Goal: Information Seeking & Learning: Learn about a topic

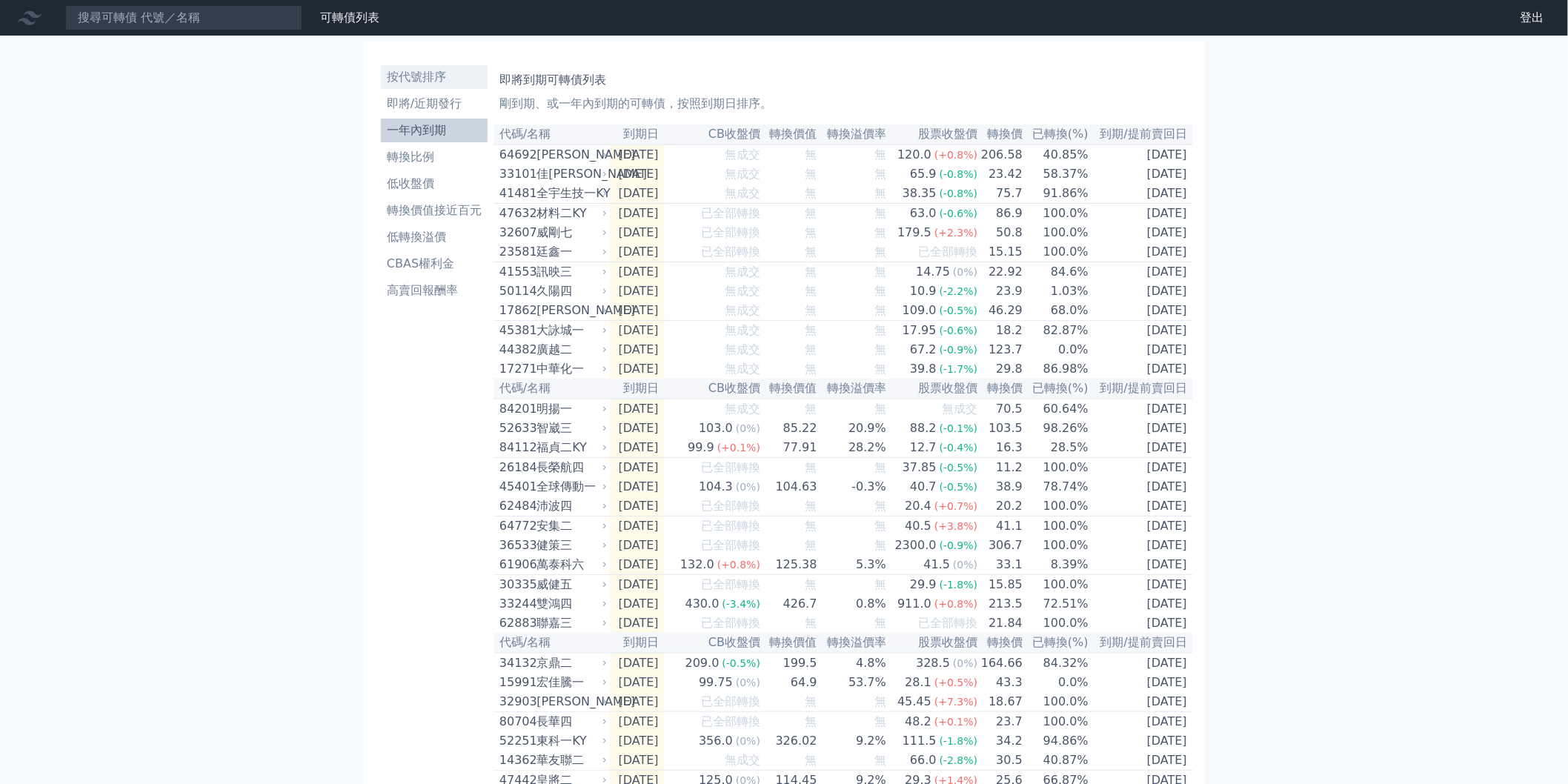
click at [442, 78] on li "按代號排序" at bounding box center [434, 78] width 107 height 18
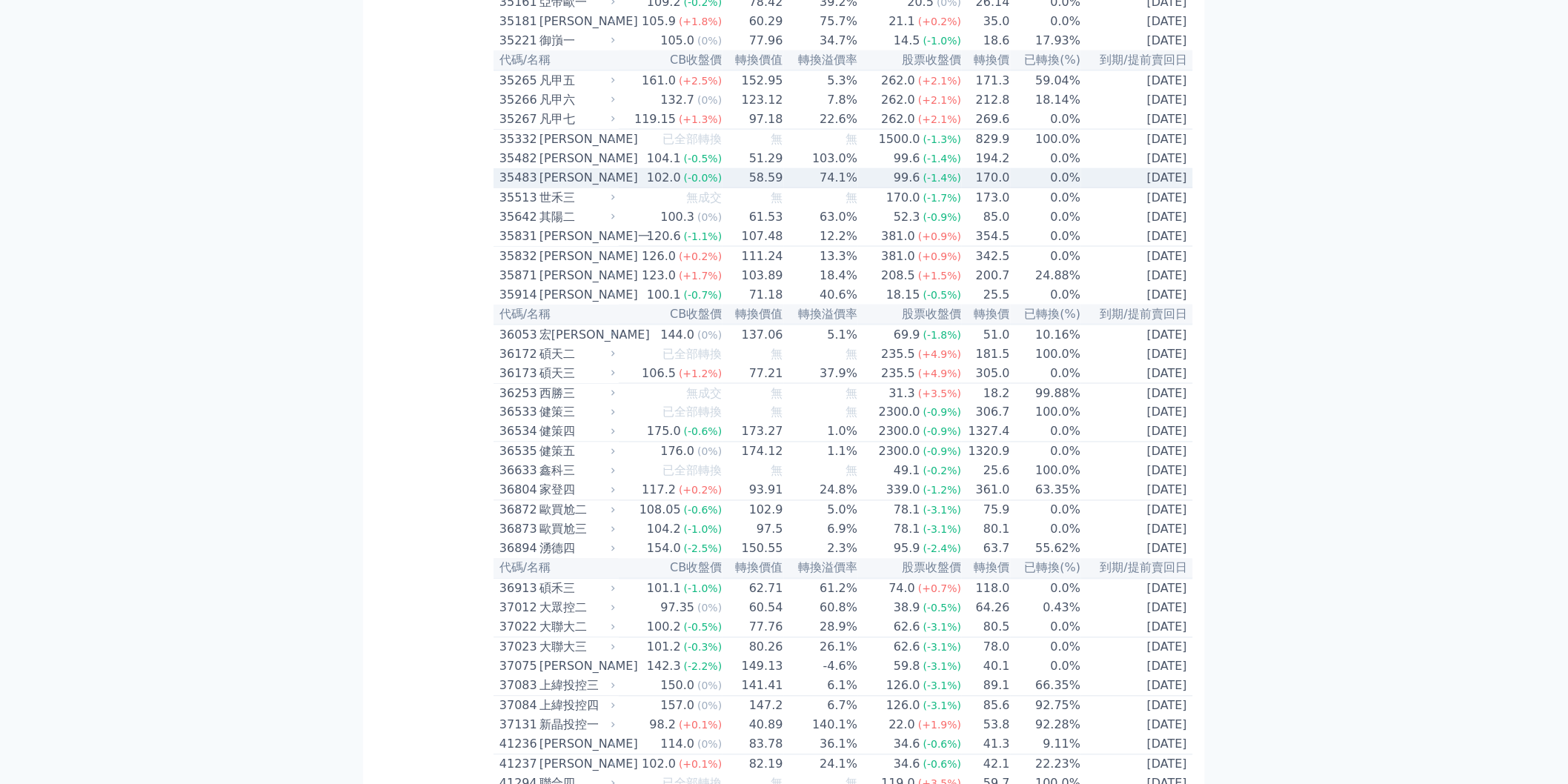
click at [983, 188] on td "170.0" at bounding box center [985, 178] width 48 height 20
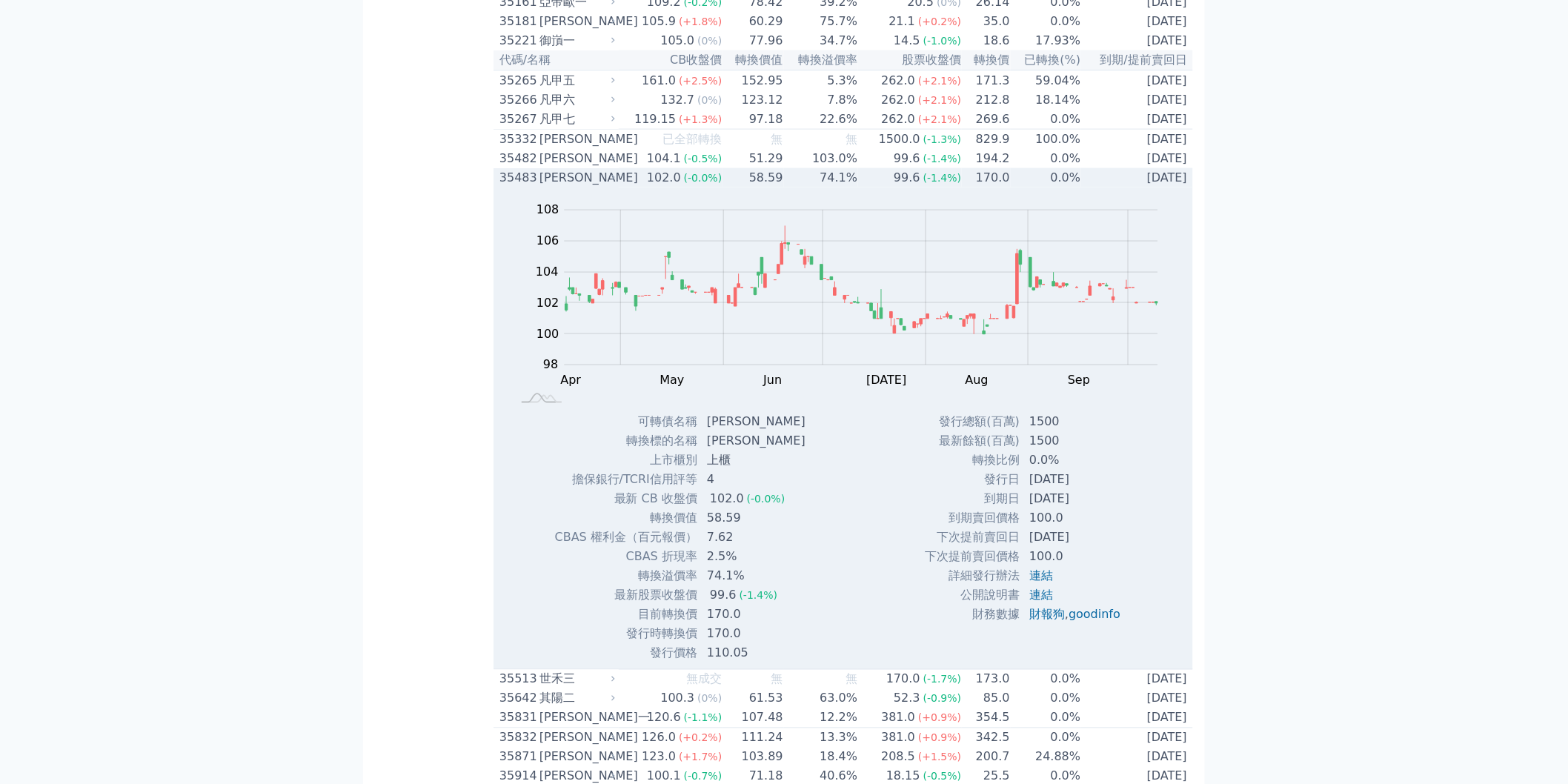
click at [990, 188] on td "170.0" at bounding box center [985, 178] width 48 height 20
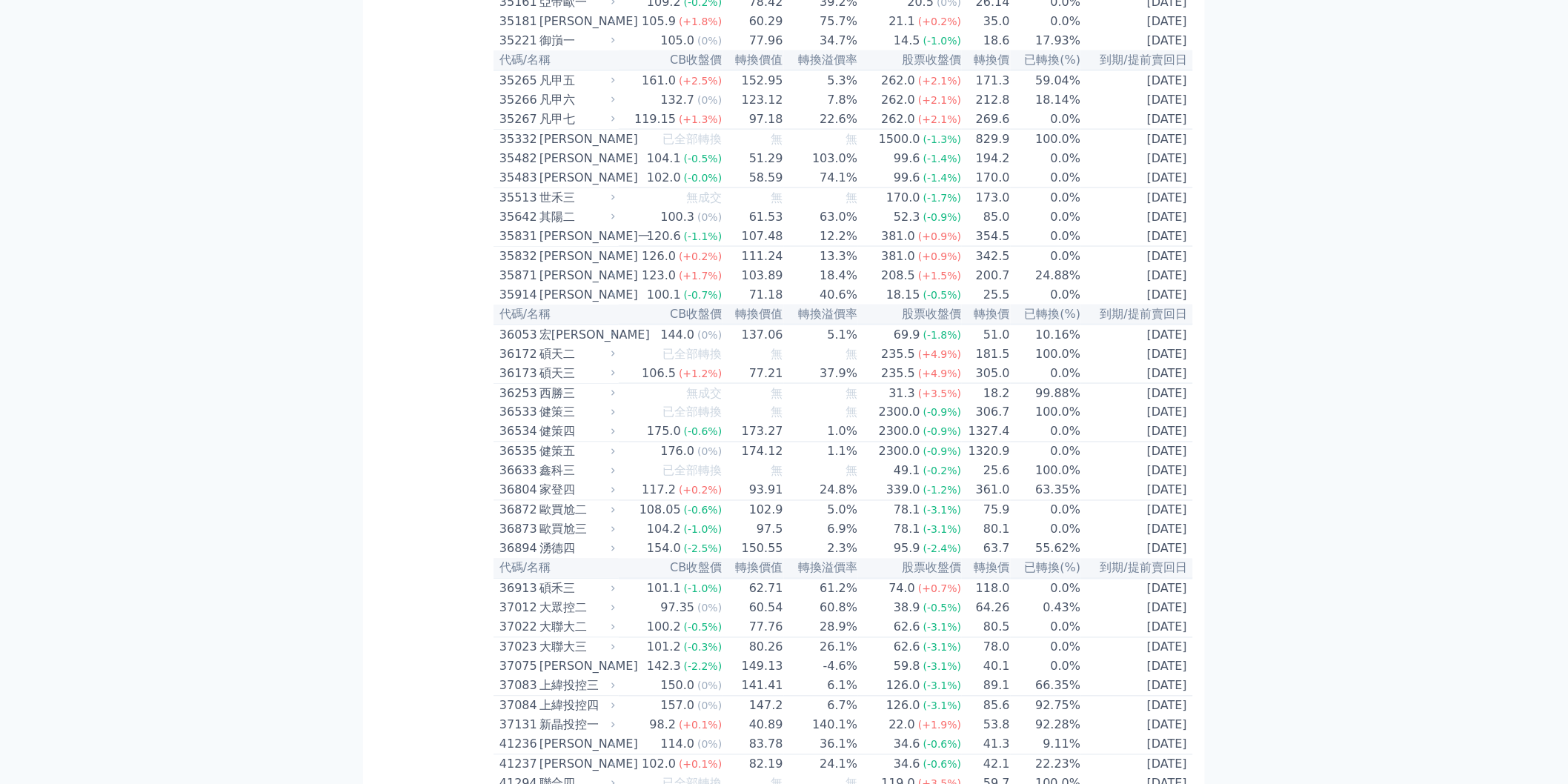
drag, startPoint x: 0, startPoint y: 385, endPoint x: 22, endPoint y: 382, distance: 22.2
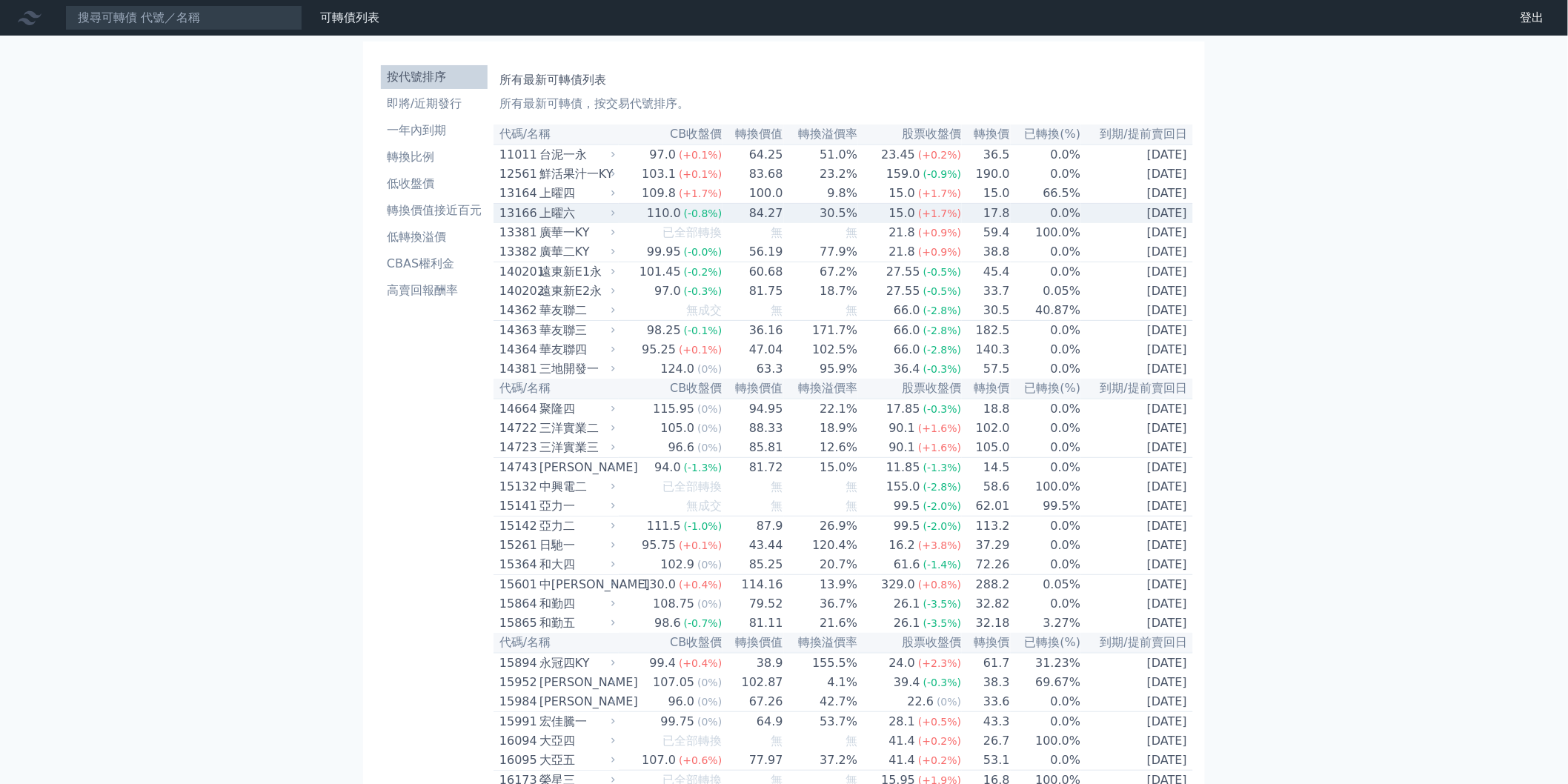
click at [984, 221] on td "17.8" at bounding box center [985, 214] width 48 height 20
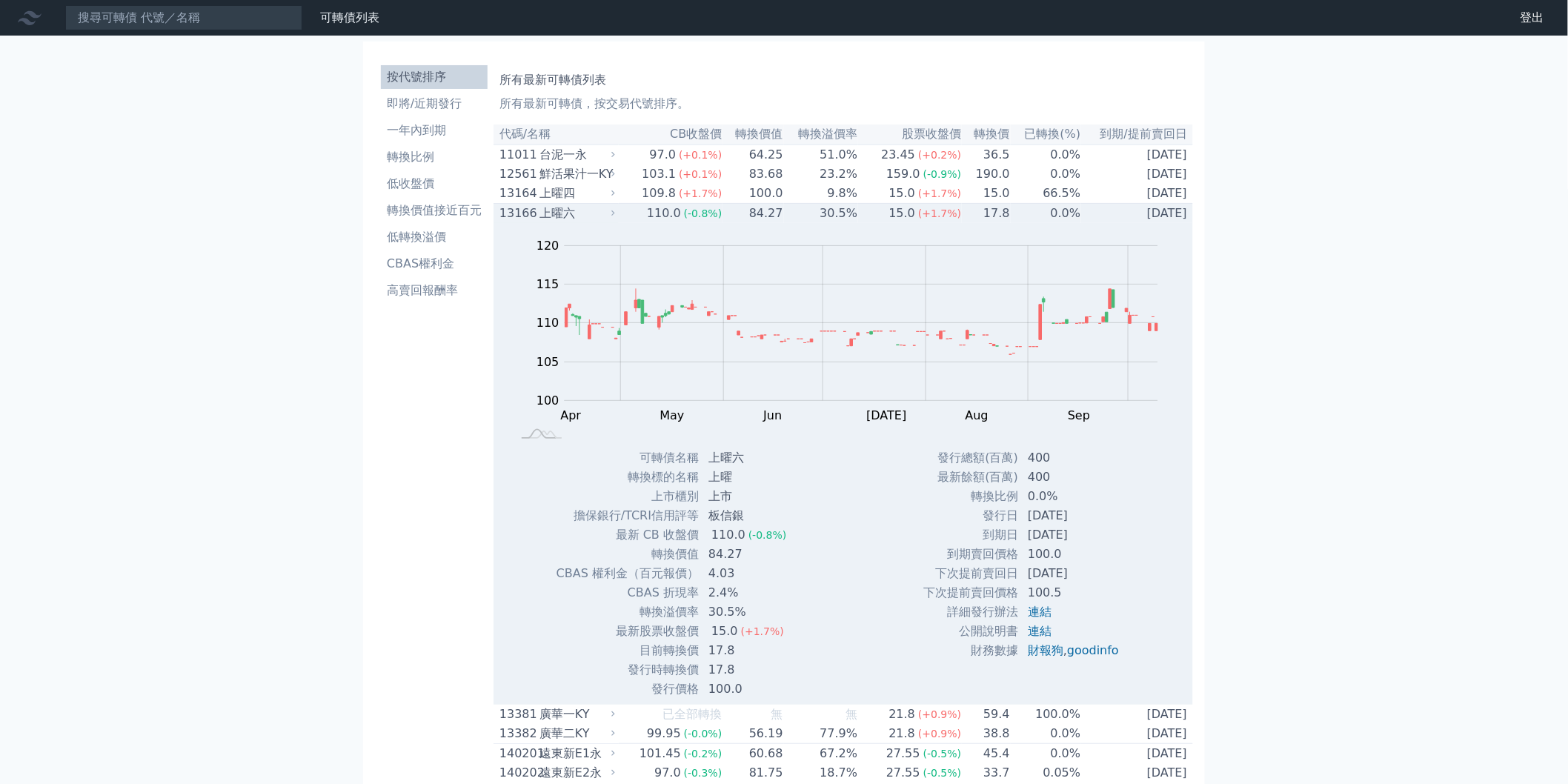
click at [1011, 219] on td "0.0%" at bounding box center [1045, 214] width 71 height 20
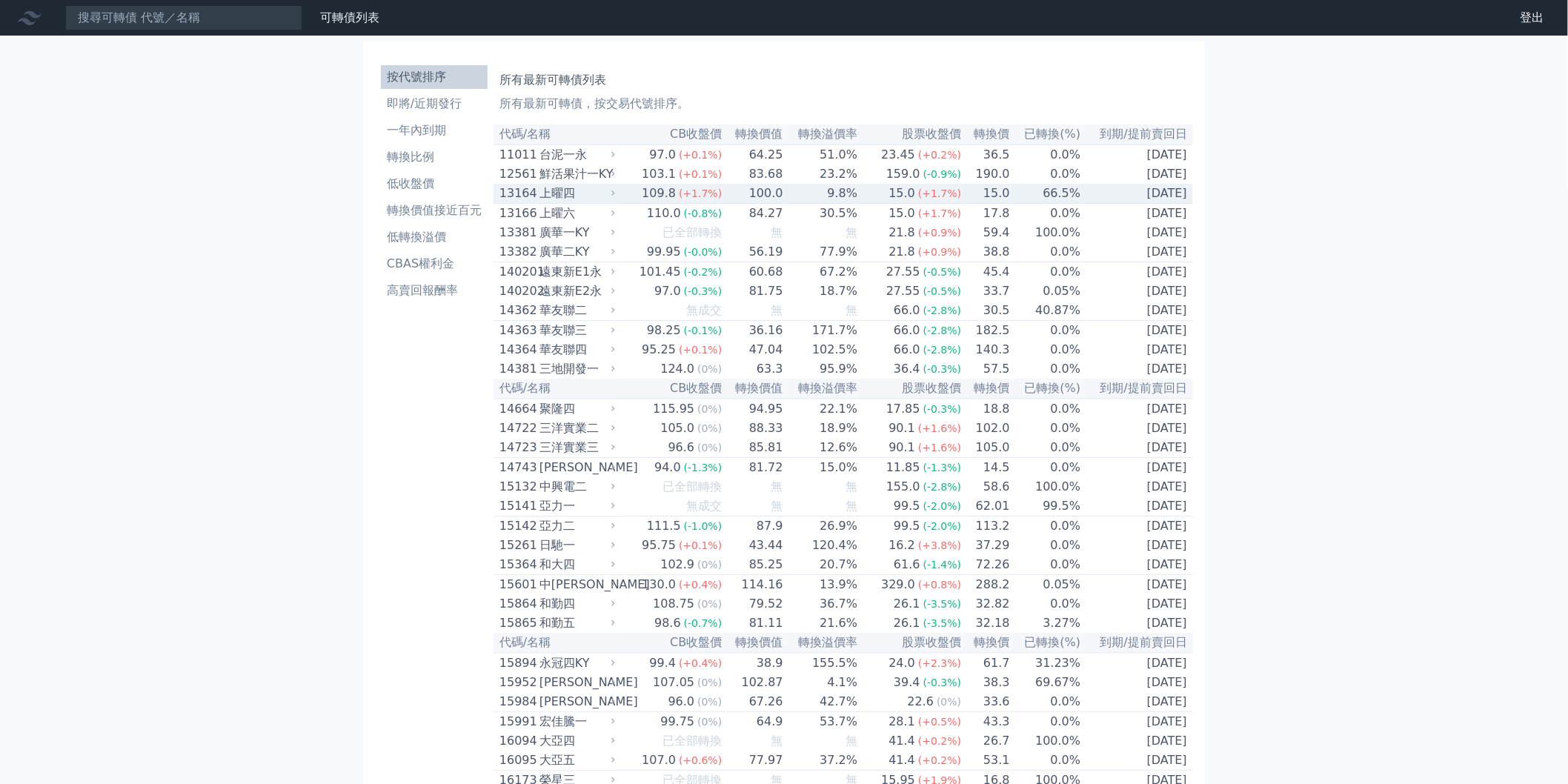
click at [1019, 196] on td "66.5%" at bounding box center [1045, 193] width 71 height 20
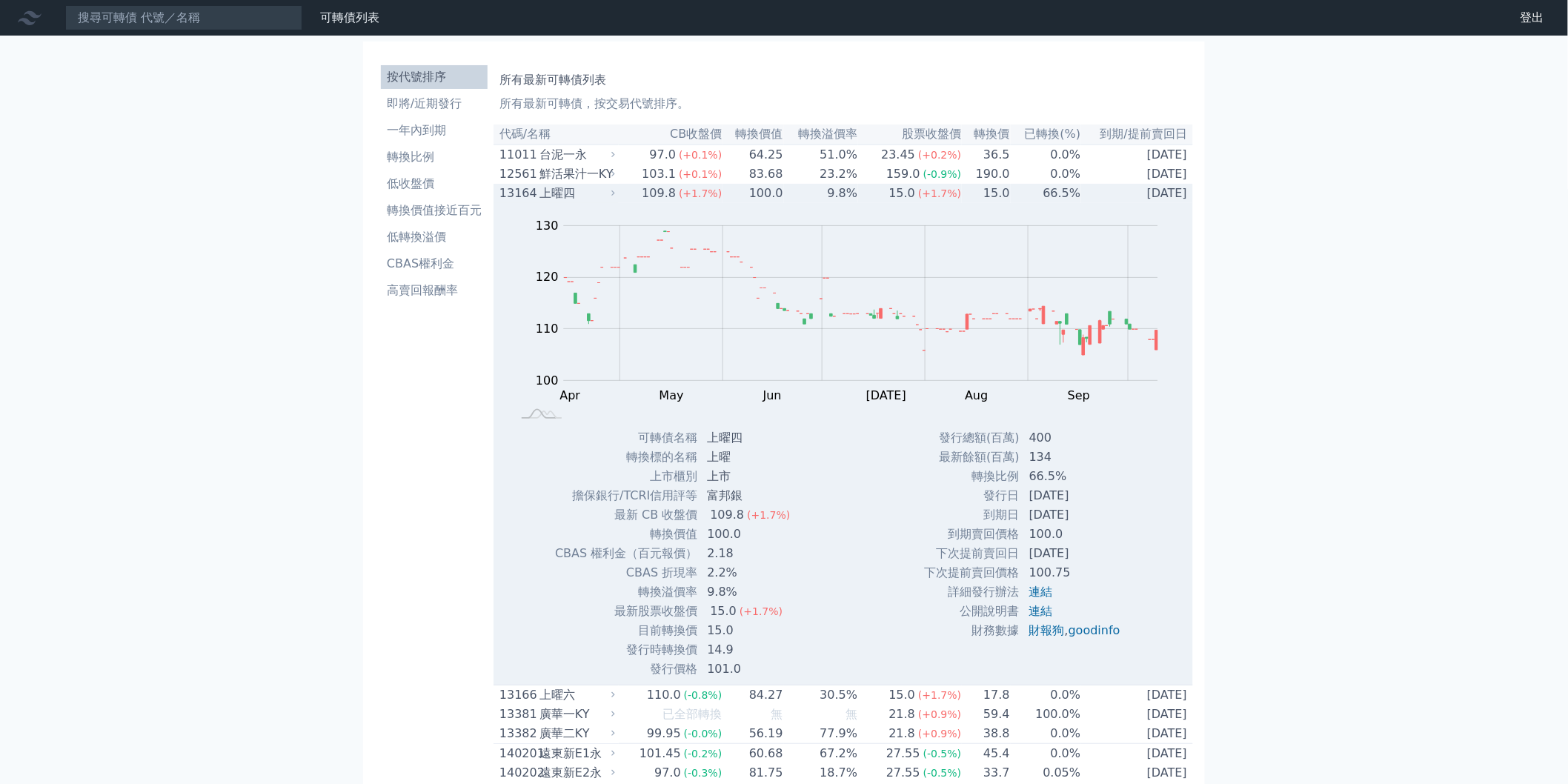
click at [997, 196] on td "15.0" at bounding box center [985, 193] width 48 height 20
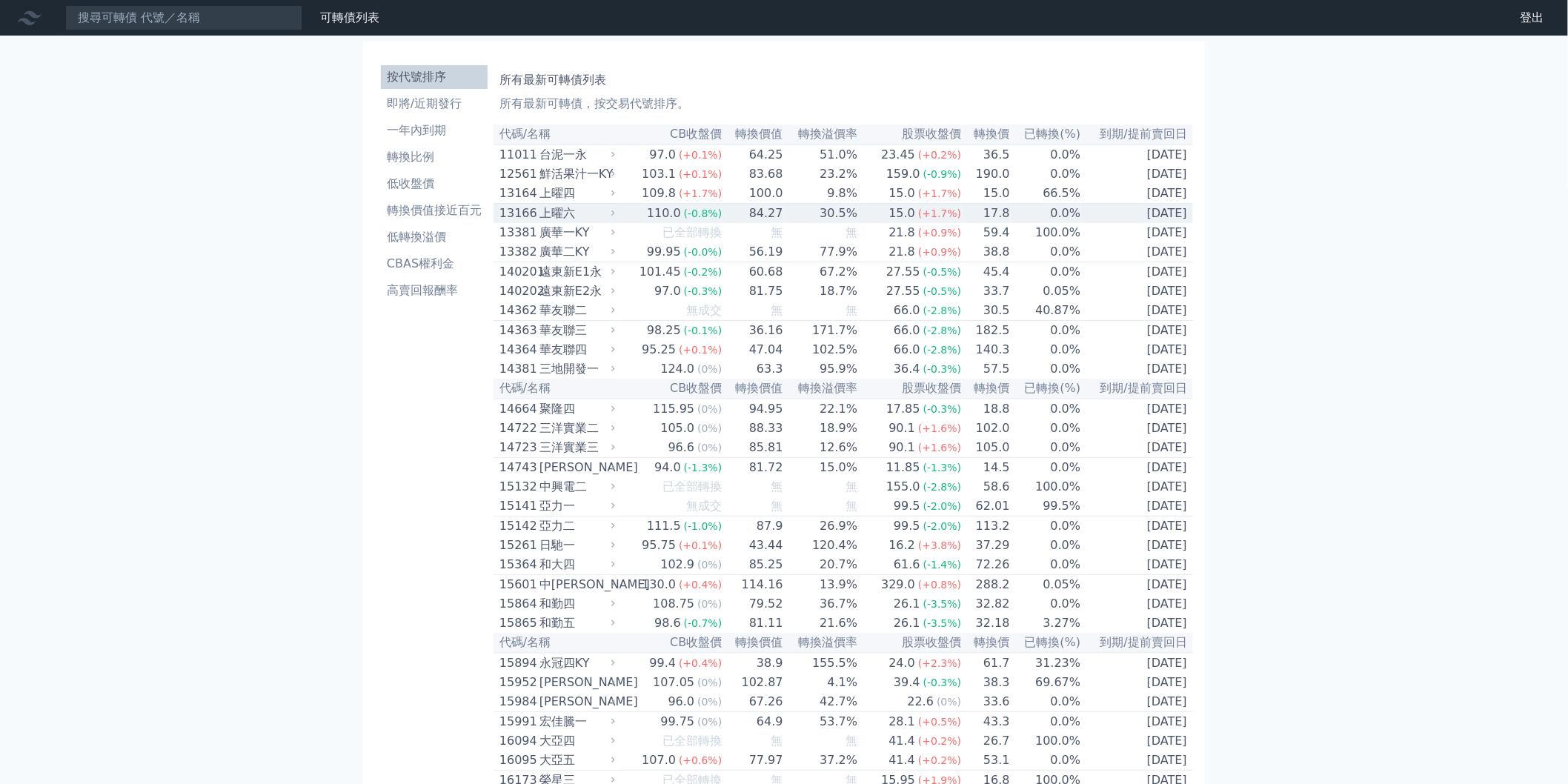
click at [994, 224] on td "17.8" at bounding box center [985, 214] width 48 height 20
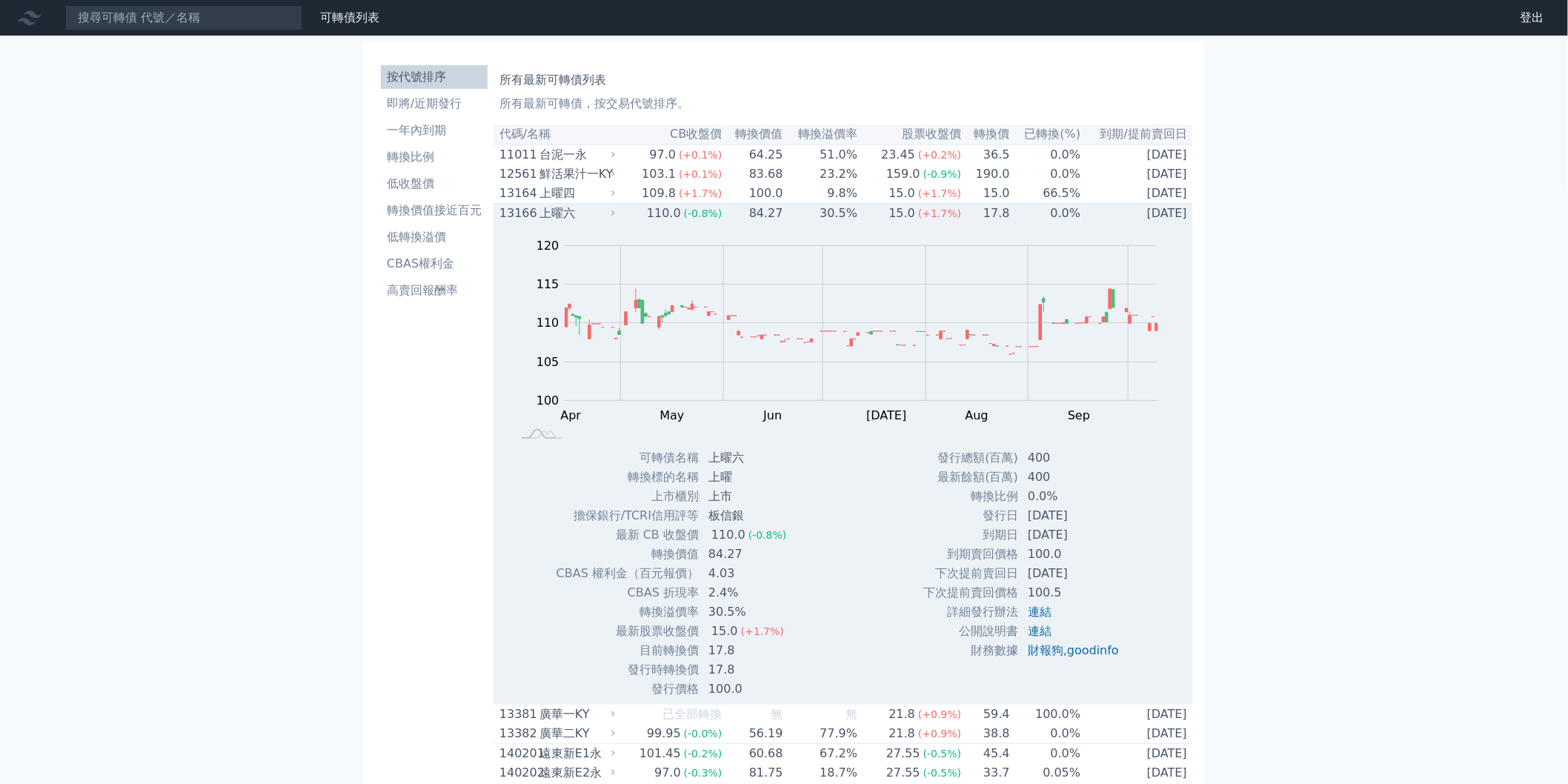
click at [996, 224] on td "17.8" at bounding box center [985, 214] width 48 height 20
